Goal: Information Seeking & Learning: Learn about a topic

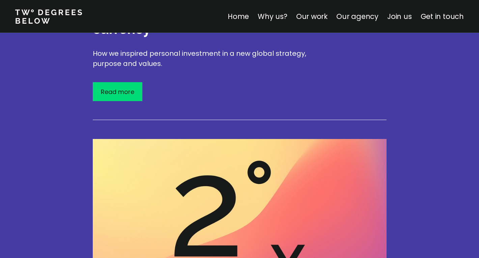
scroll to position [1315, 0]
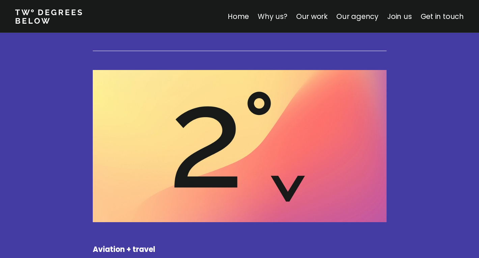
click at [277, 17] on link "Why us?" at bounding box center [273, 16] width 30 height 10
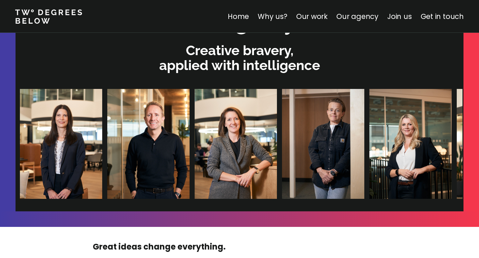
scroll to position [2082, 0]
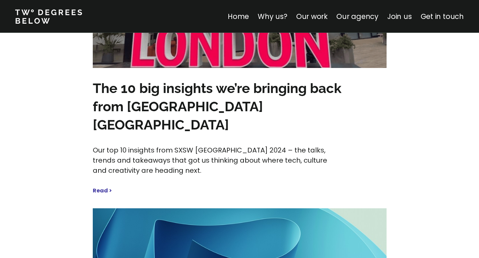
scroll to position [2868, 0]
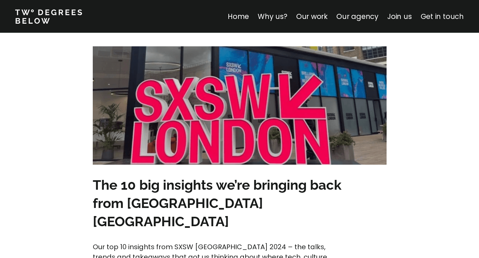
click at [449, 12] on link "Get in touch" at bounding box center [442, 16] width 43 height 10
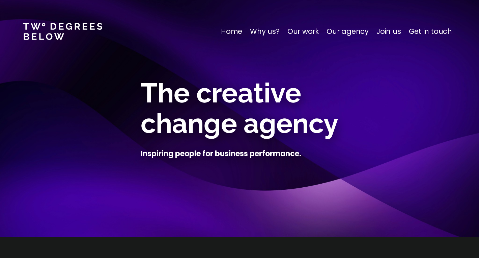
click at [232, 33] on p "Home" at bounding box center [231, 31] width 21 height 11
click at [269, 32] on p "Why us?" at bounding box center [265, 31] width 30 height 11
click at [313, 33] on p "Our work" at bounding box center [303, 31] width 31 height 11
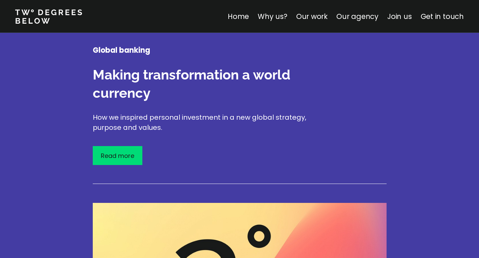
scroll to position [1155, 0]
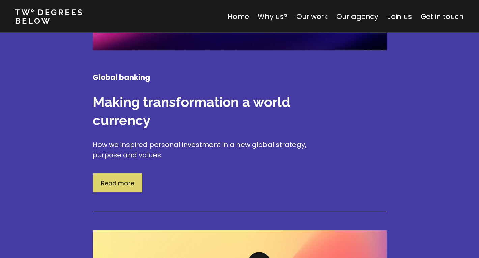
click at [106, 180] on div "Read more" at bounding box center [118, 182] width 50 height 19
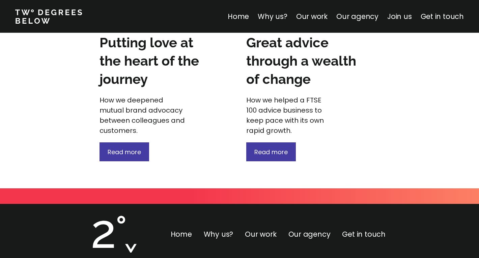
scroll to position [1135, 0]
